Goal: Task Accomplishment & Management: Manage account settings

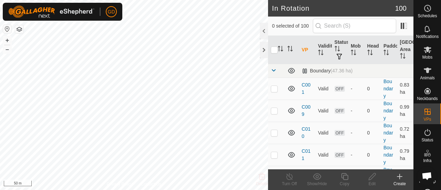
scroll to position [2286, 0]
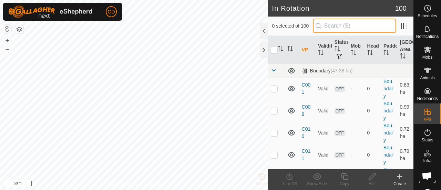
click at [342, 30] on input "text" at bounding box center [354, 26] width 83 height 14
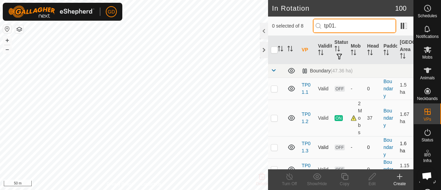
type input "tp01."
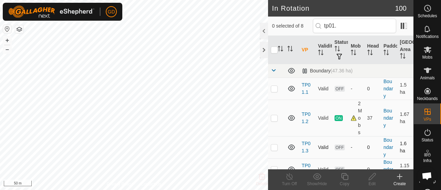
click at [273, 148] on p-checkbox at bounding box center [274, 147] width 7 height 6
checkbox input "false"
